Goal: Navigation & Orientation: Find specific page/section

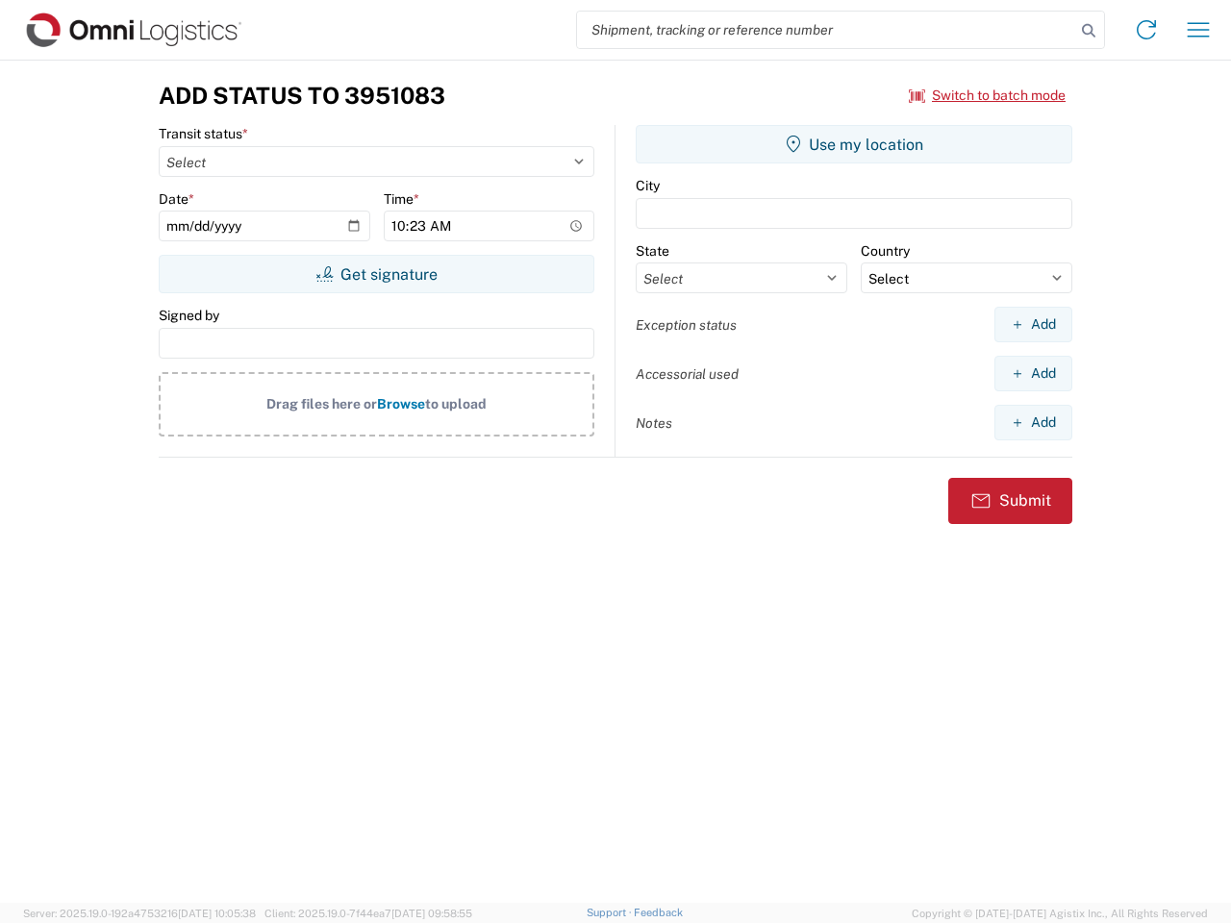
click at [826, 30] on input "search" at bounding box center [826, 30] width 498 height 37
click at [1088, 31] on icon at bounding box center [1088, 30] width 27 height 27
click at [1146, 30] on icon at bounding box center [1146, 29] width 31 height 31
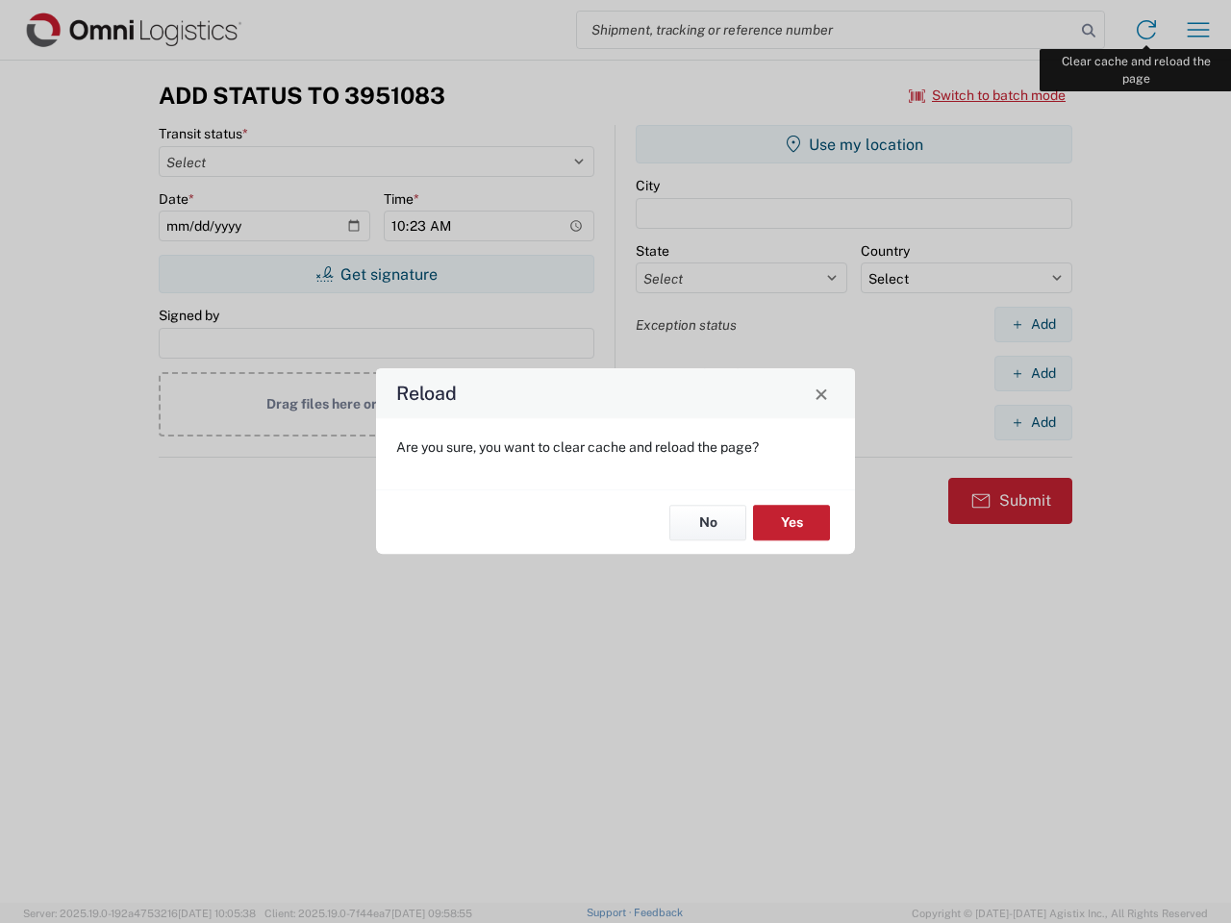
click at [1198, 30] on div "Reload Are you sure, you want to clear cache and reload the page? No Yes" at bounding box center [615, 461] width 1231 height 923
click at [987, 95] on div "Reload Are you sure, you want to clear cache and reload the page? No Yes" at bounding box center [615, 461] width 1231 height 923
click at [376, 274] on div "Reload Are you sure, you want to clear cache and reload the page? No Yes" at bounding box center [615, 461] width 1231 height 923
click at [854, 144] on div "Reload Are you sure, you want to clear cache and reload the page? No Yes" at bounding box center [615, 461] width 1231 height 923
click at [1033, 324] on div "Reload Are you sure, you want to clear cache and reload the page? No Yes" at bounding box center [615, 461] width 1231 height 923
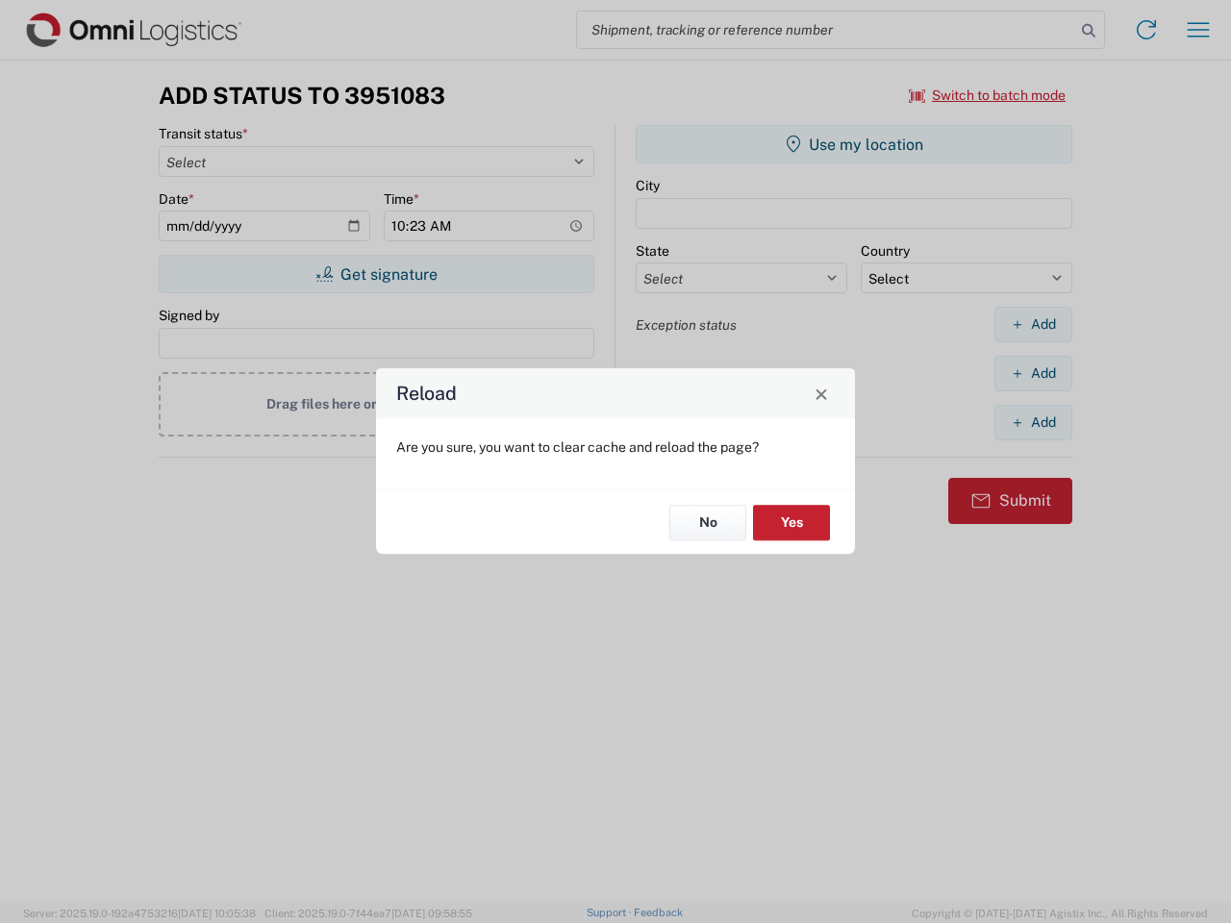
click at [1033, 373] on div "Reload Are you sure, you want to clear cache and reload the page? No Yes" at bounding box center [615, 461] width 1231 height 923
click at [1033, 422] on div "Reload Are you sure, you want to clear cache and reload the page? No Yes" at bounding box center [615, 461] width 1231 height 923
